Goal: Transaction & Acquisition: Purchase product/service

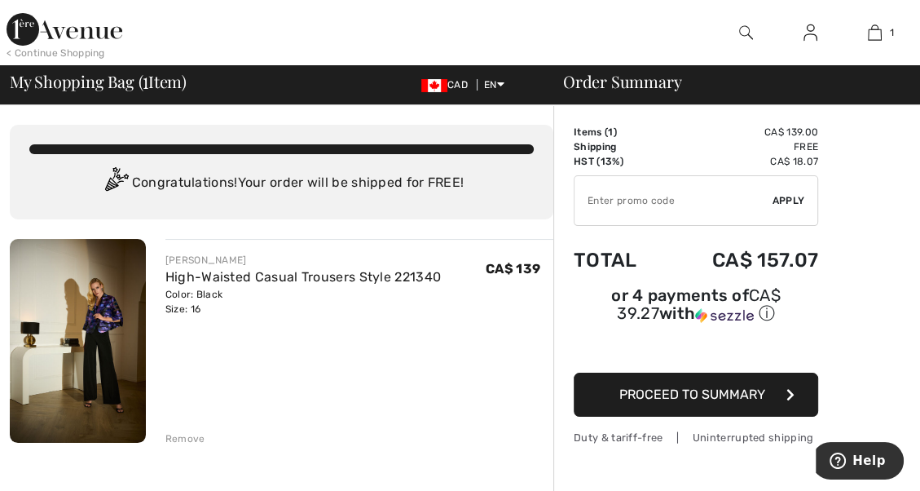
click at [710, 390] on span "Proceed to Summary" at bounding box center [693, 393] width 146 height 15
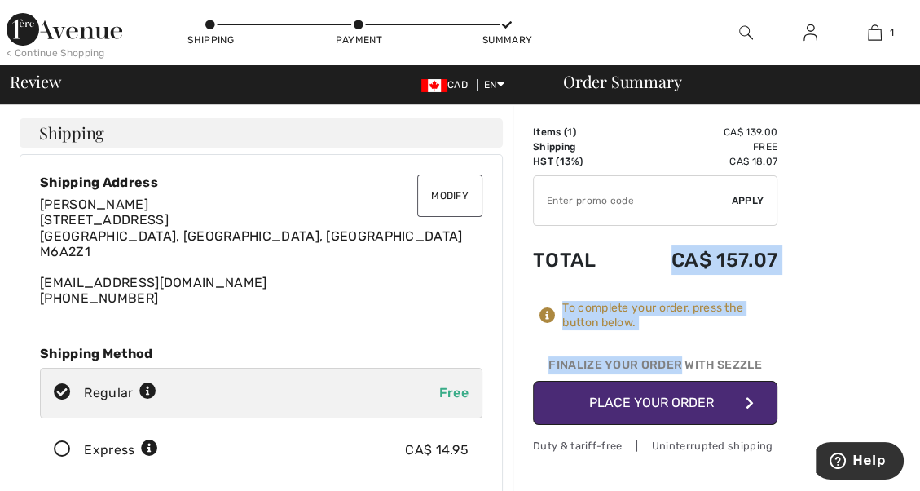
click at [631, 263] on div "Items ( 1 ) CA$ 139.00 Promo code CA$ 0.00 Shipping Free HST (13%) CA$ 18.07 Ta…" at bounding box center [655, 275] width 245 height 300
click at [642, 256] on td "CA$ 157.07" at bounding box center [700, 259] width 153 height 55
click at [677, 403] on button "Place Your Order" at bounding box center [655, 403] width 245 height 44
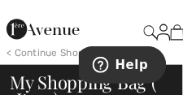
scroll to position [505, 0]
click at [110, 88] on span "My Shopping Bag ( 1 Item)" at bounding box center [92, 91] width 164 height 36
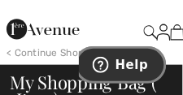
click at [127, 66] on span "Help" at bounding box center [131, 64] width 33 height 15
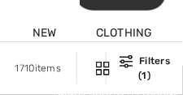
click at [170, 31] on div "Clothing" at bounding box center [125, 32] width 96 height 65
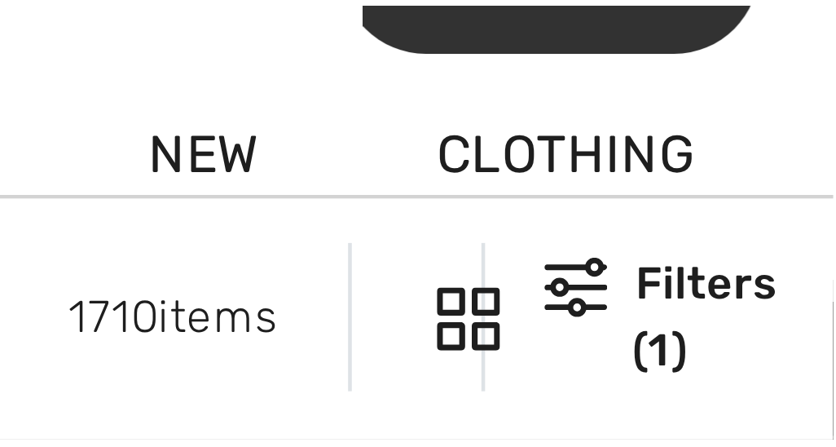
scroll to position [7, 0]
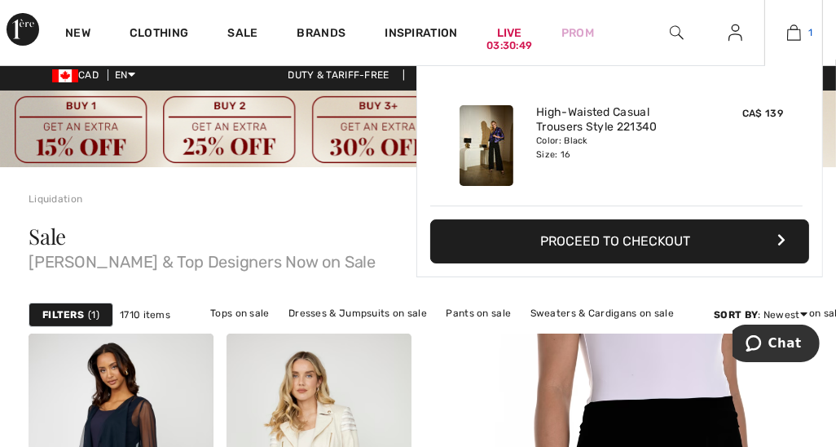
click at [183, 32] on img at bounding box center [795, 33] width 14 height 20
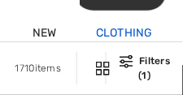
click at [117, 35] on link "Clothing" at bounding box center [124, 34] width 57 height 17
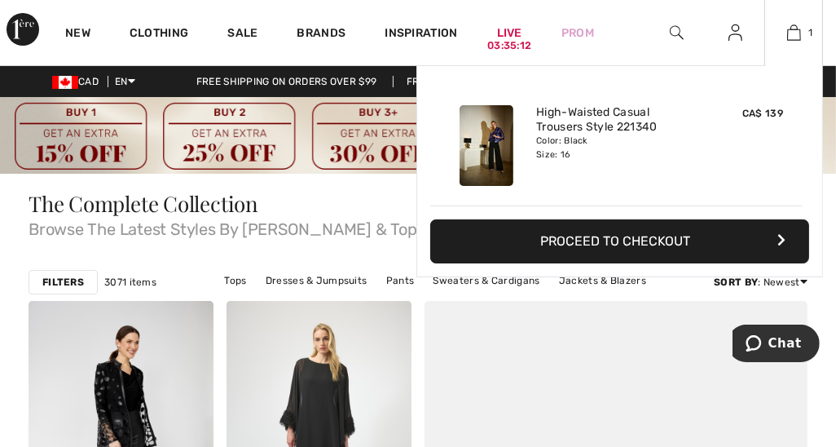
click at [183, 95] on button "Proceed to Checkout" at bounding box center [619, 241] width 379 height 44
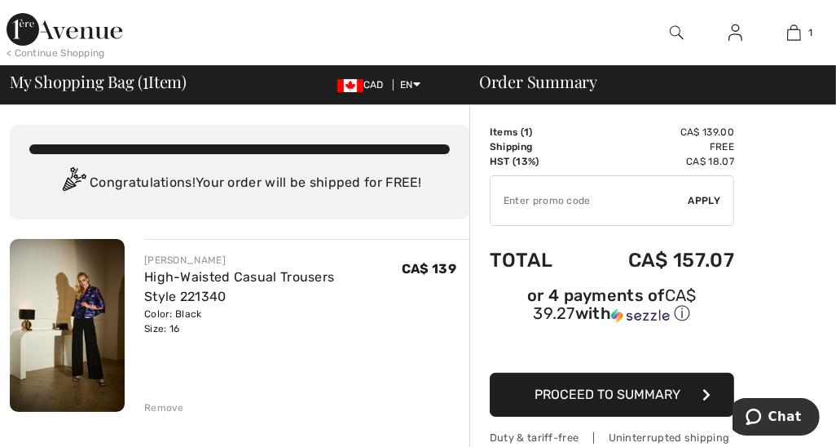
click at [604, 399] on span "Proceed to Summary" at bounding box center [609, 393] width 146 height 15
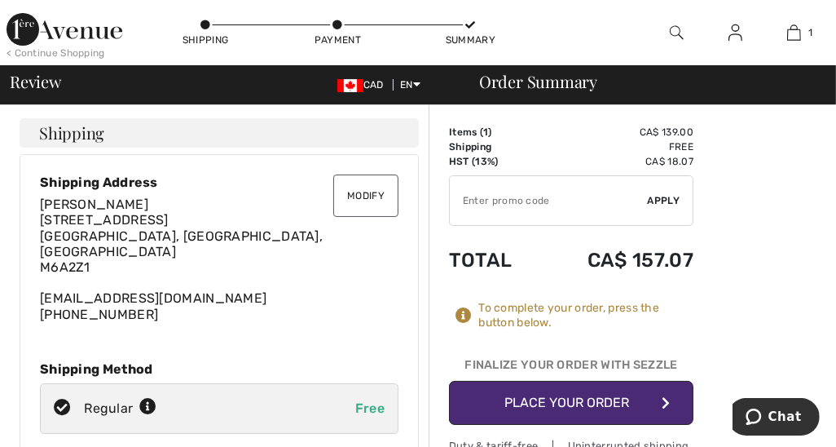
click at [602, 399] on button "Place Your Order" at bounding box center [571, 403] width 245 height 44
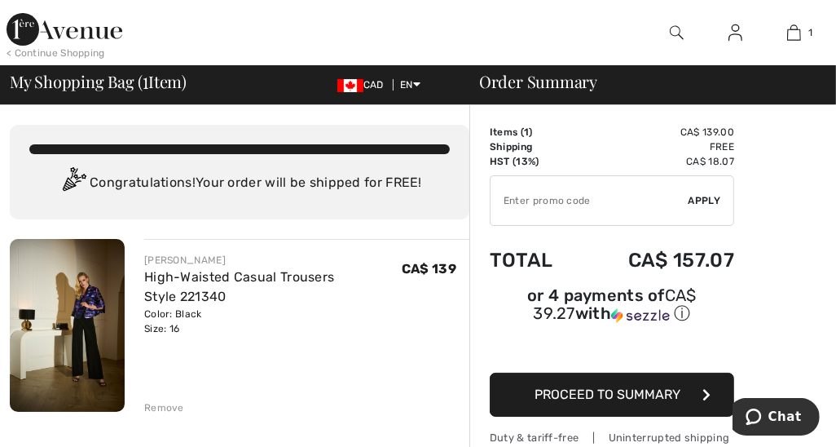
click at [634, 397] on span "Proceed to Summary" at bounding box center [609, 393] width 146 height 15
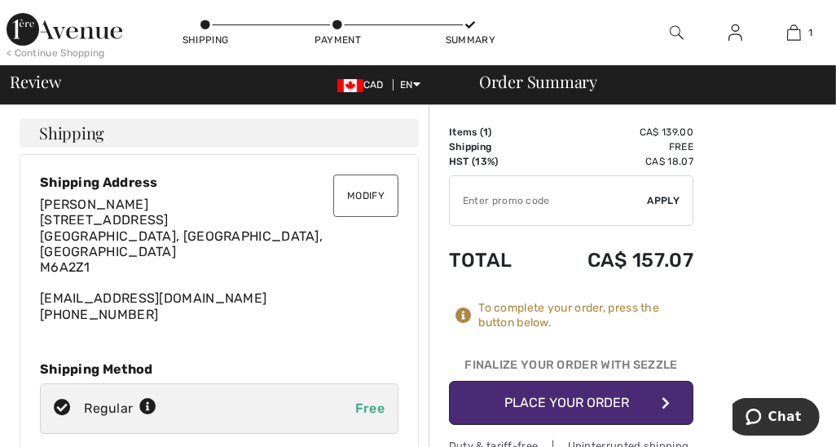
click at [591, 393] on button "Place Your Order" at bounding box center [571, 403] width 245 height 44
